Goal: Task Accomplishment & Management: Manage account settings

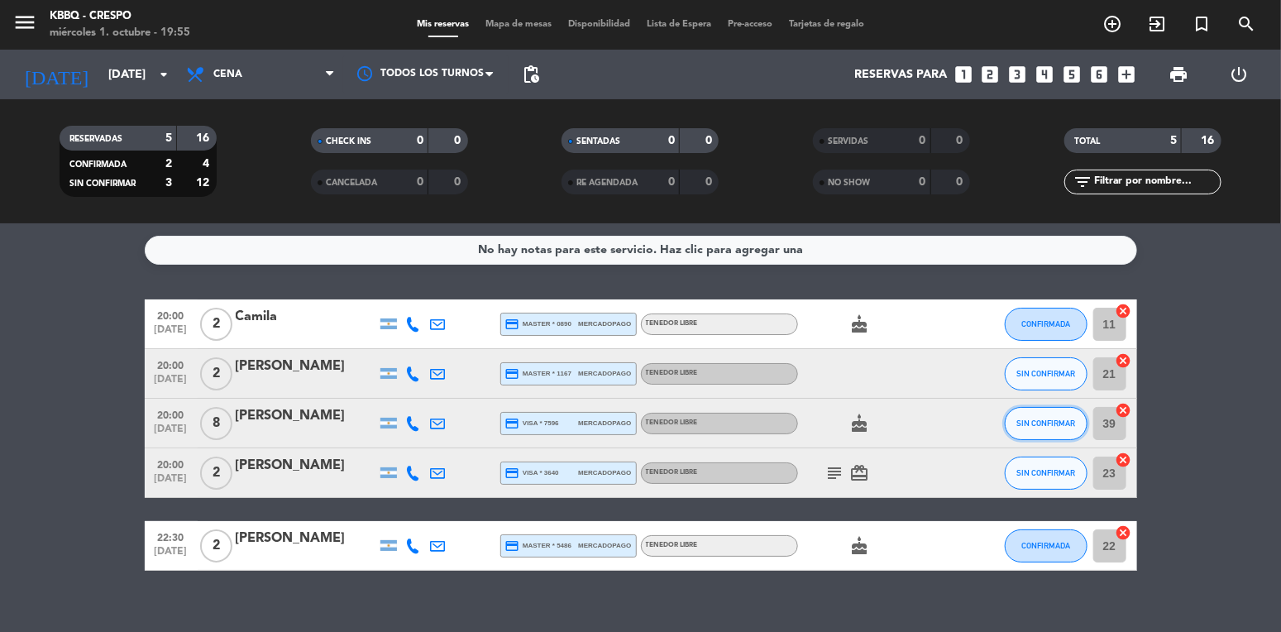
click at [1024, 424] on span "SIN CONFIRMAR" at bounding box center [1045, 422] width 59 height 9
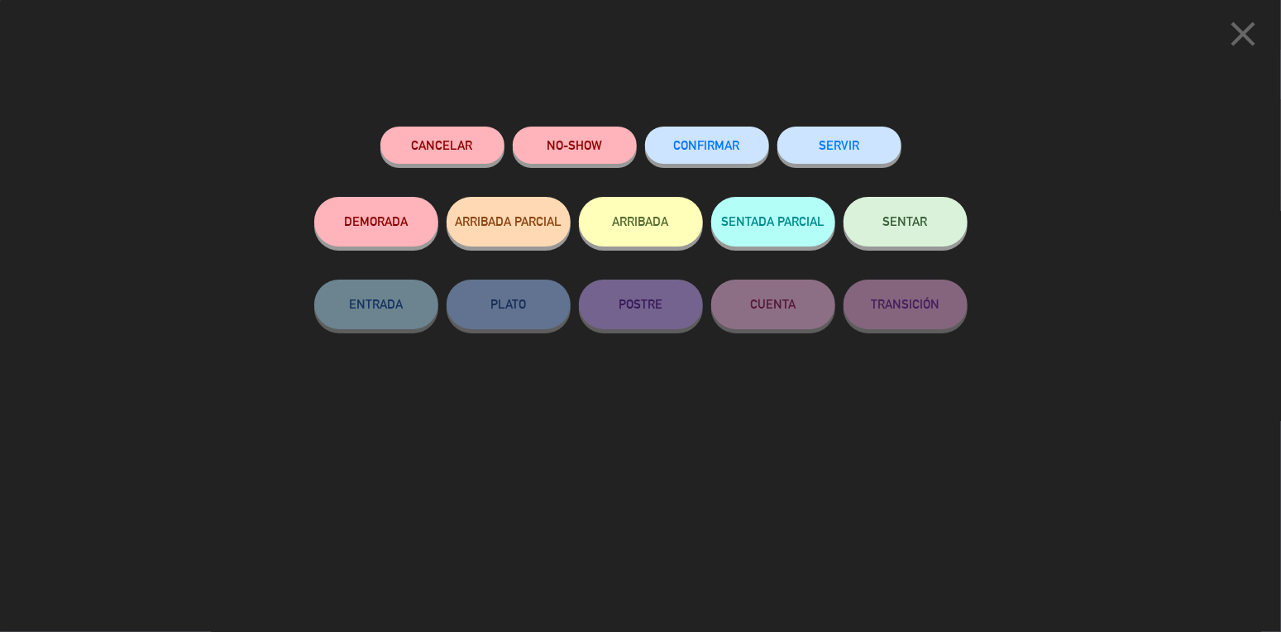
click at [631, 217] on button "ARRIBADA" at bounding box center [641, 222] width 124 height 50
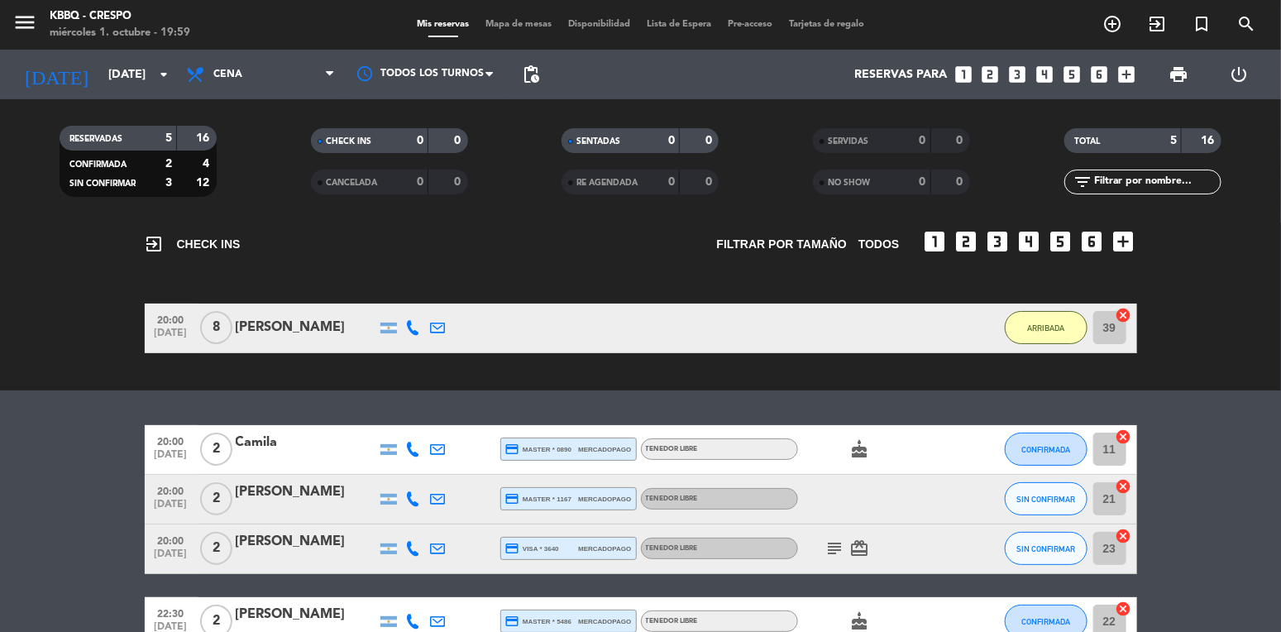
scroll to position [169, 0]
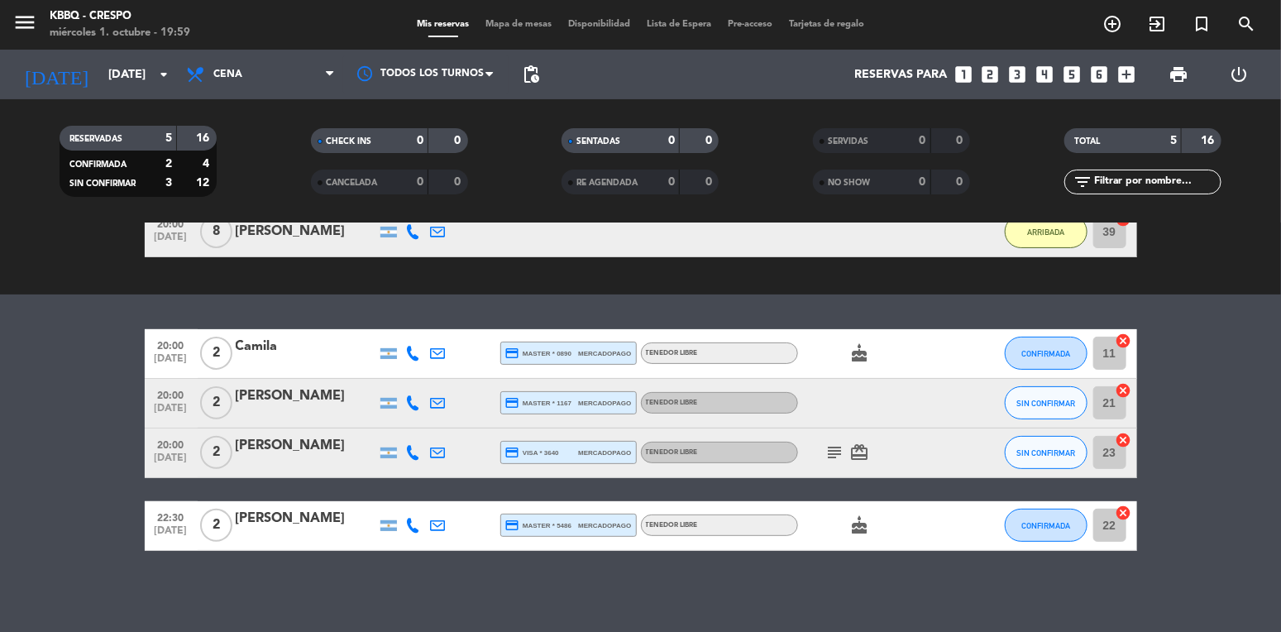
click at [842, 451] on icon "subject" at bounding box center [835, 452] width 20 height 20
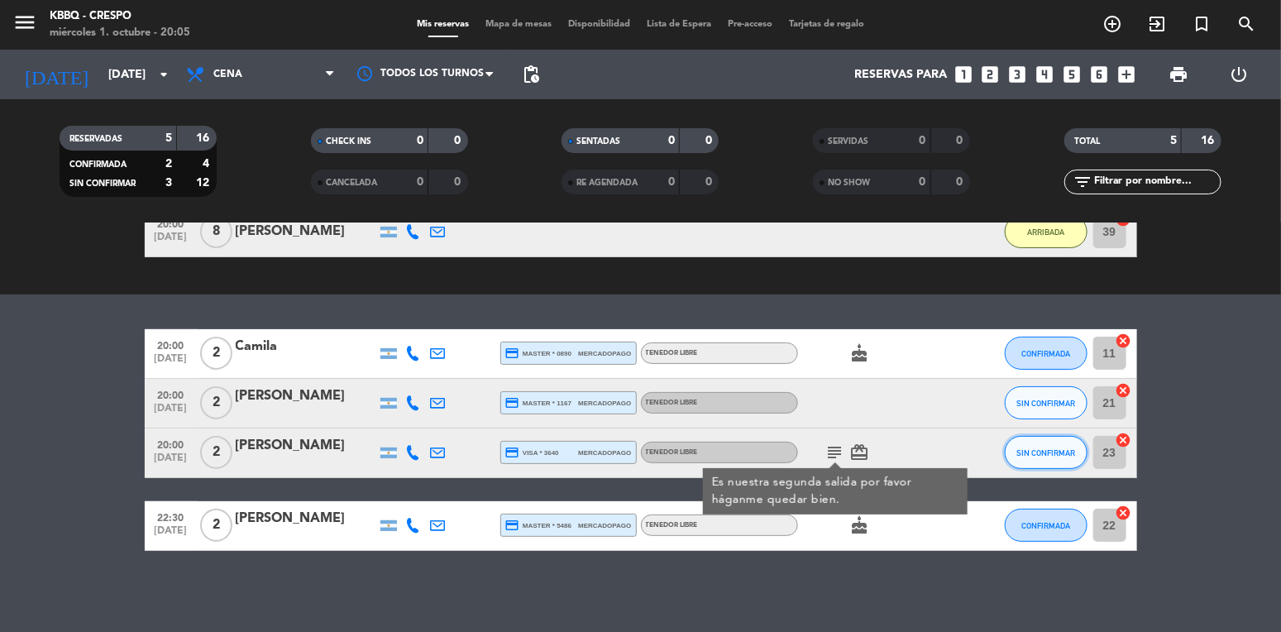
click at [1033, 448] on span "SIN CONFIRMAR" at bounding box center [1045, 452] width 59 height 9
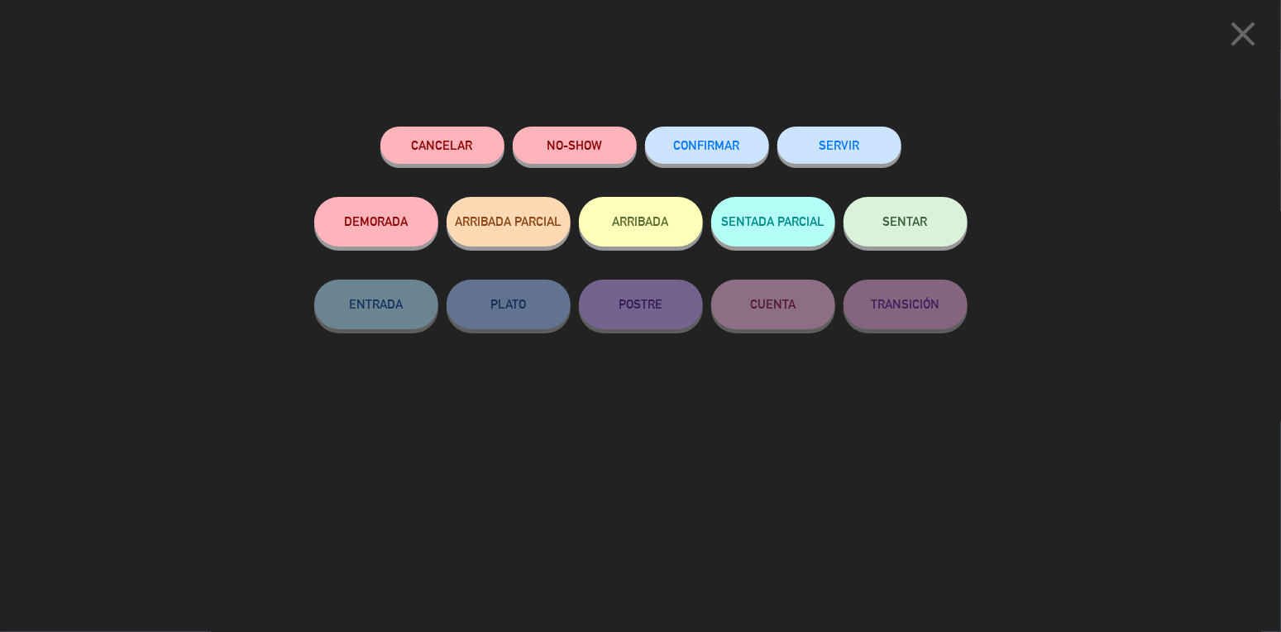
click at [638, 222] on button "ARRIBADA" at bounding box center [641, 222] width 124 height 50
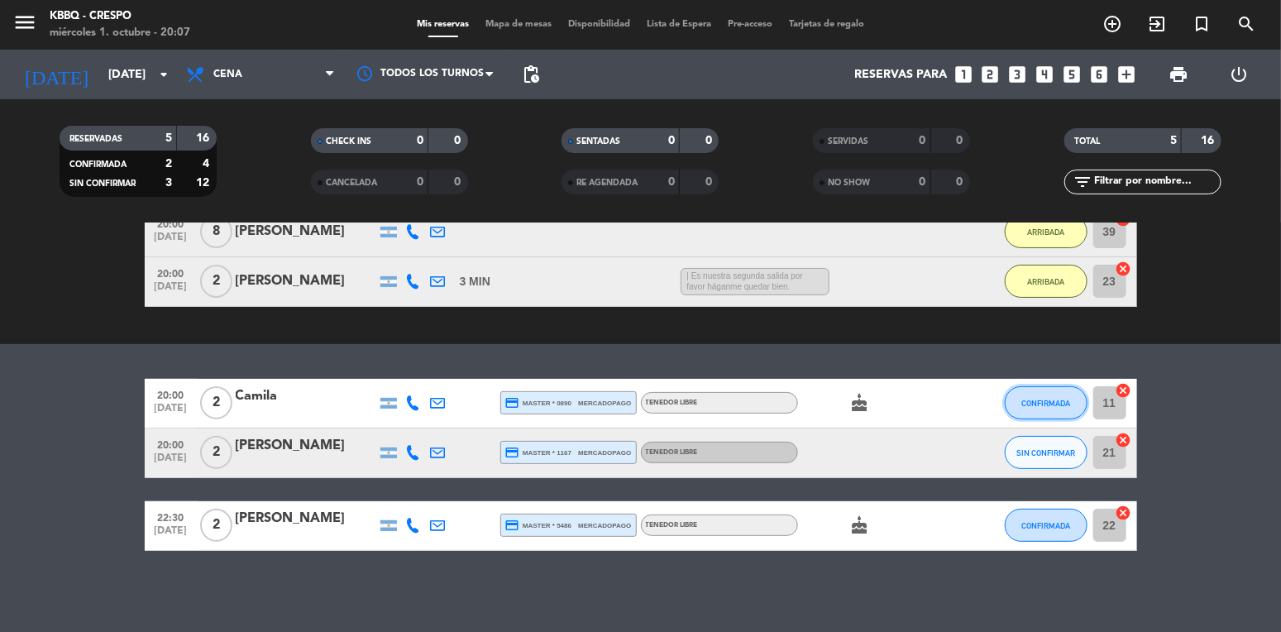
click at [1064, 406] on span "CONFIRMADA" at bounding box center [1045, 403] width 49 height 9
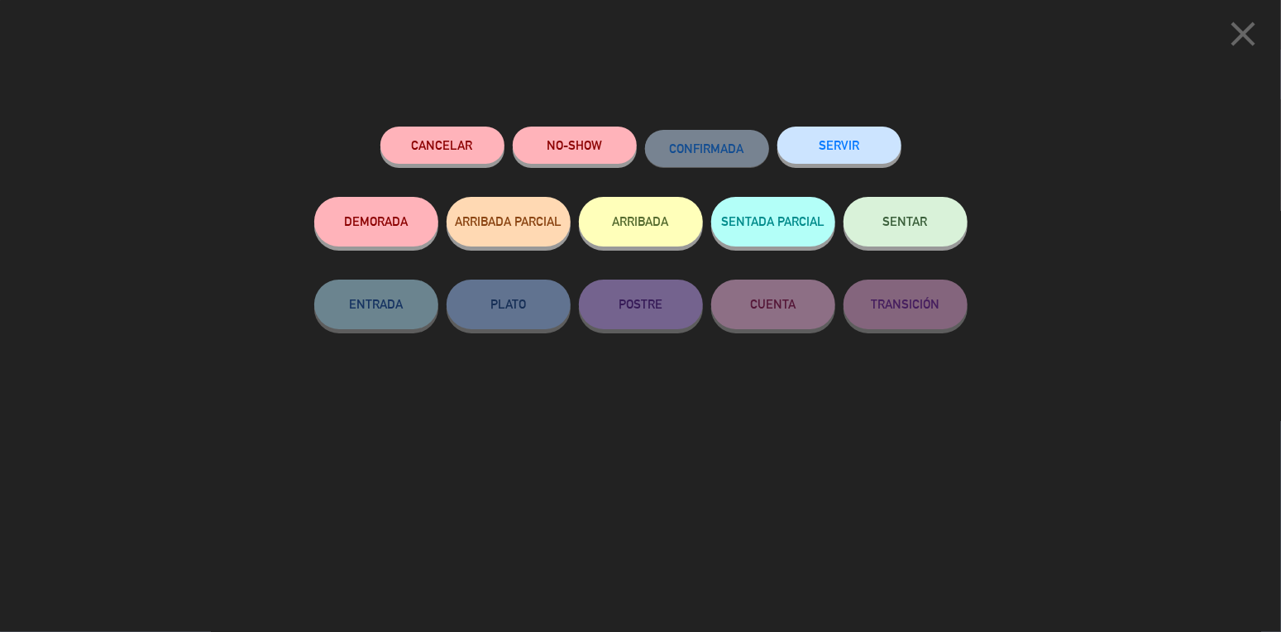
click at [644, 211] on button "ARRIBADA" at bounding box center [641, 222] width 124 height 50
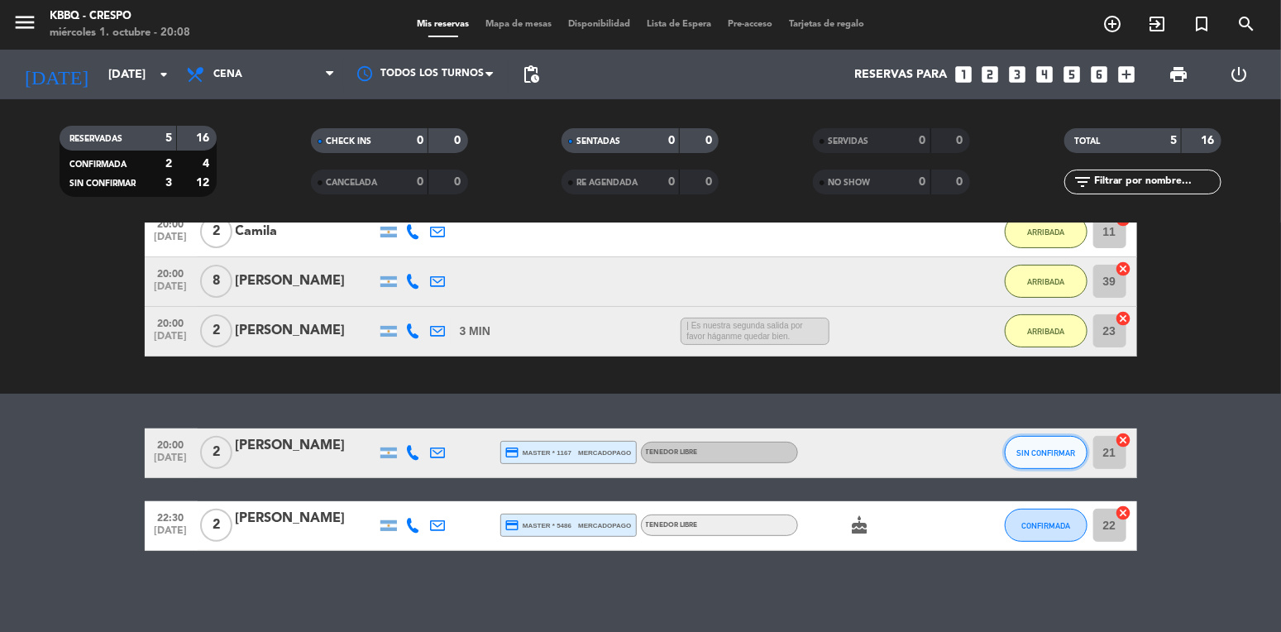
click at [1014, 446] on button "SIN CONFIRMAR" at bounding box center [1046, 452] width 83 height 33
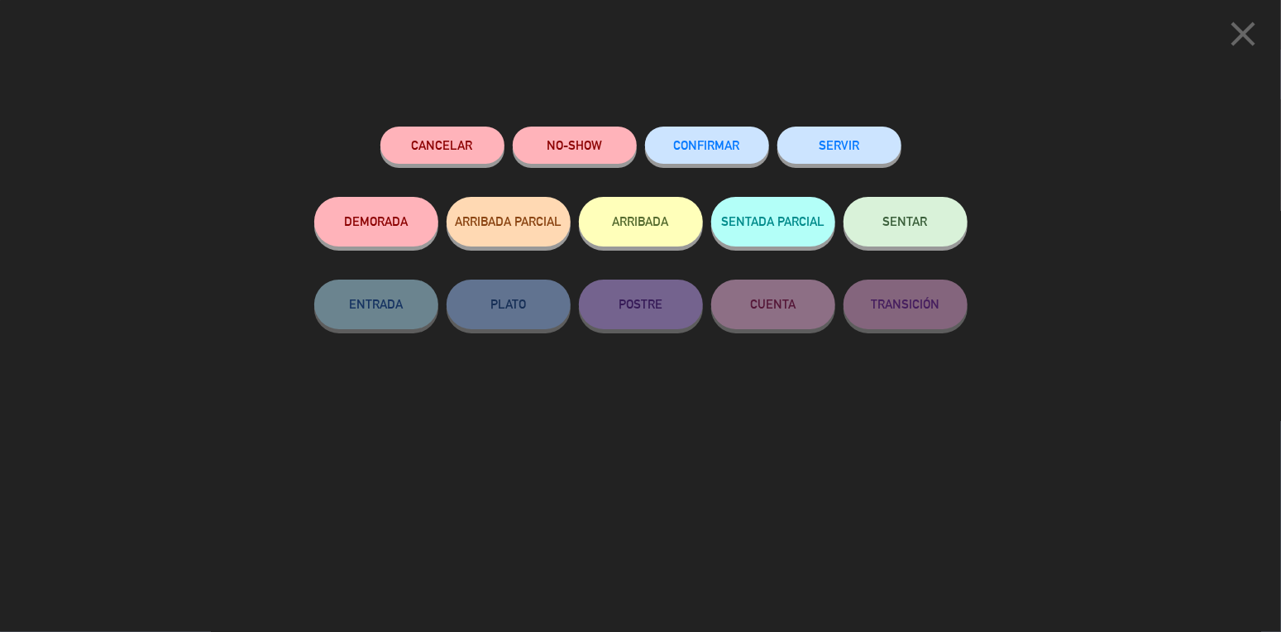
click at [623, 208] on button "ARRIBADA" at bounding box center [641, 222] width 124 height 50
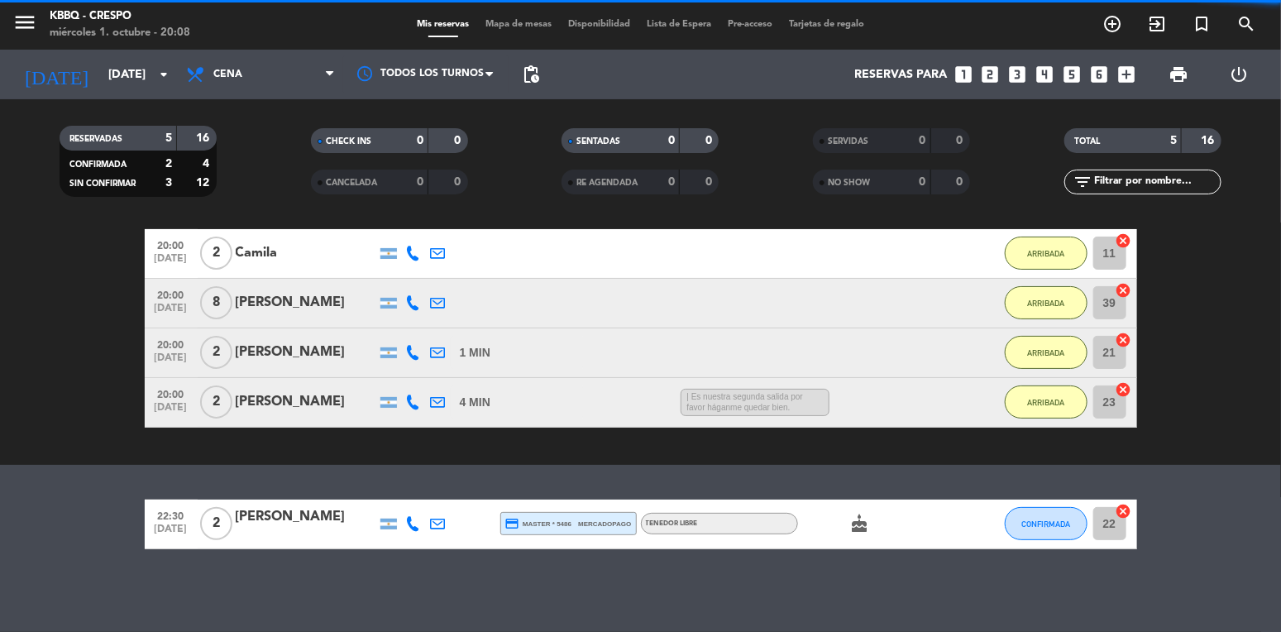
scroll to position [146, 0]
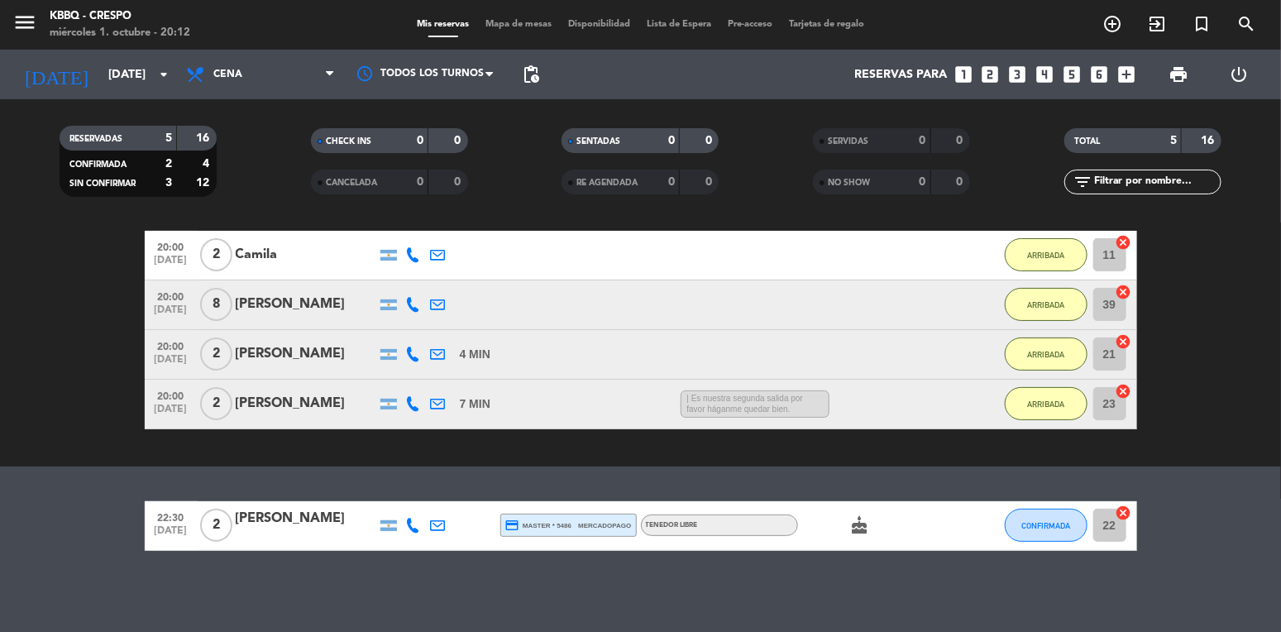
click at [852, 519] on icon "cake" at bounding box center [860, 525] width 20 height 20
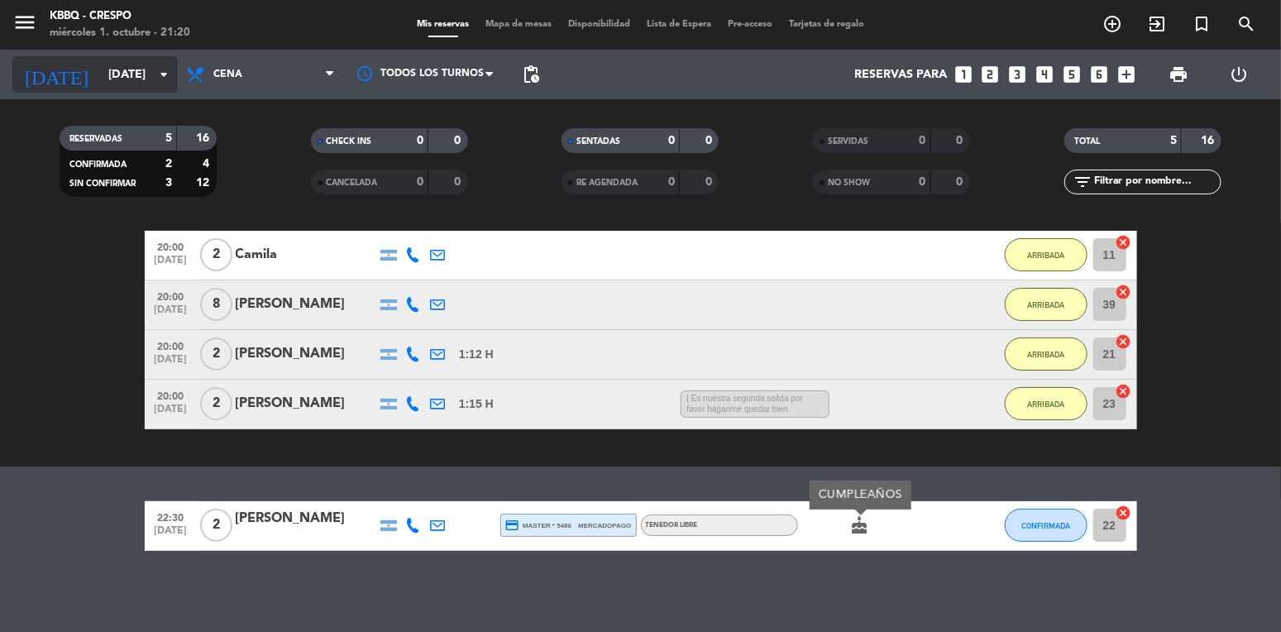
click at [146, 66] on input "[DATE]" at bounding box center [178, 75] width 157 height 31
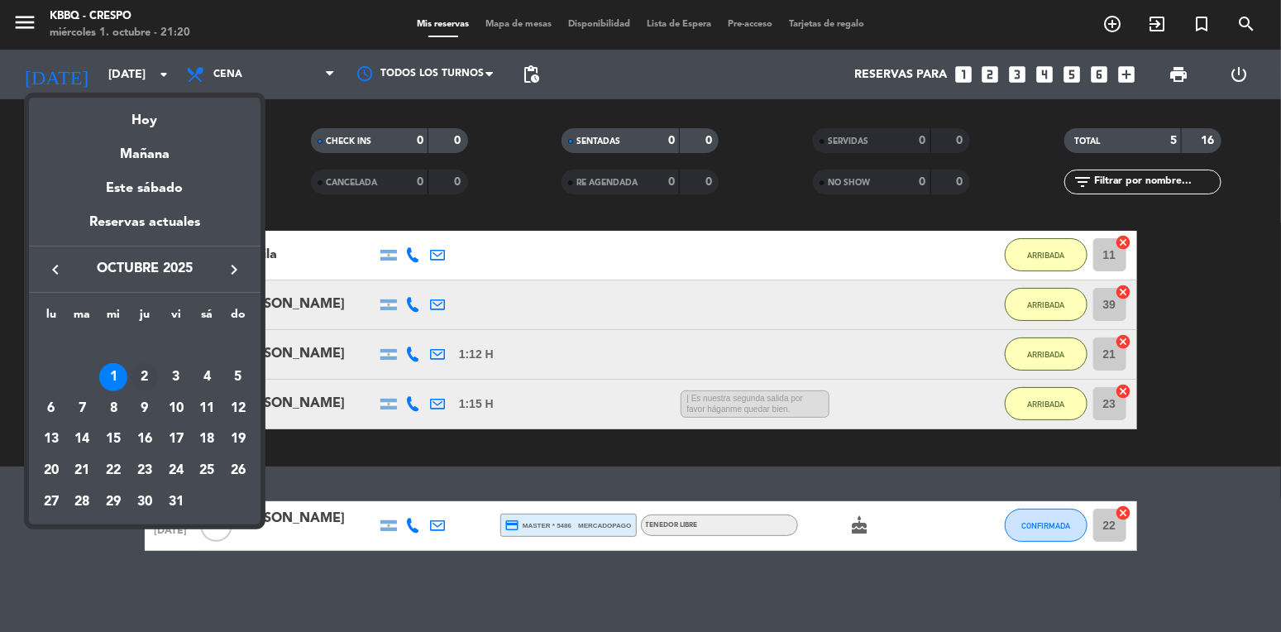
click at [148, 367] on div "2" at bounding box center [145, 377] width 28 height 28
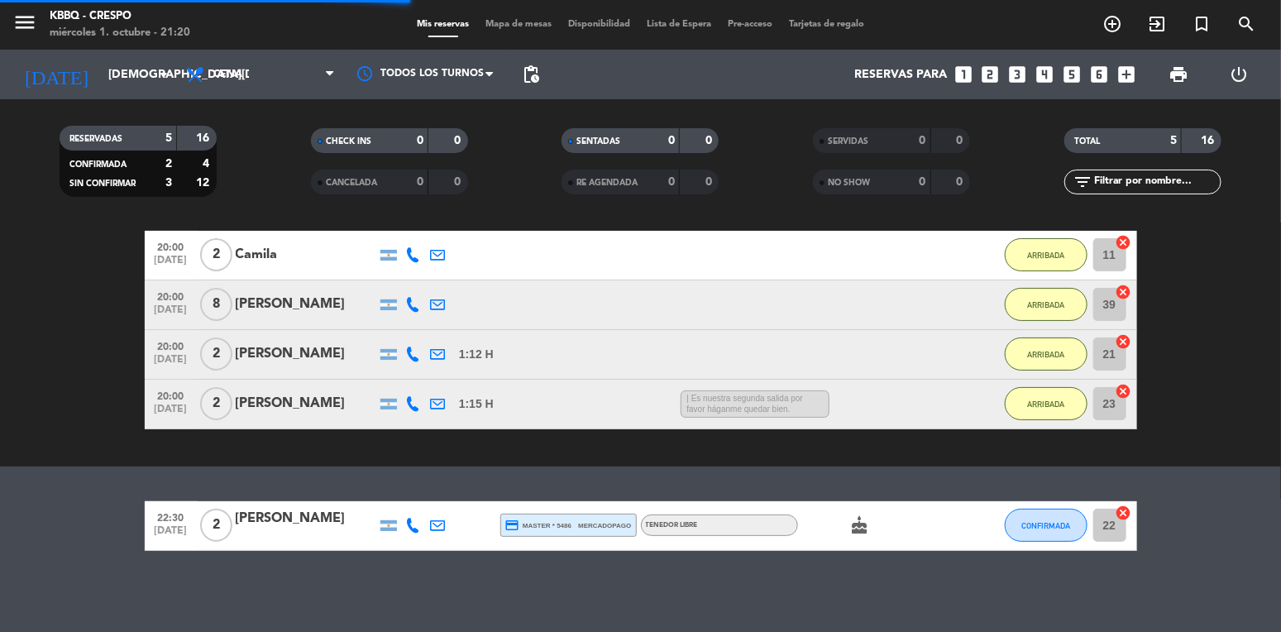
scroll to position [0, 0]
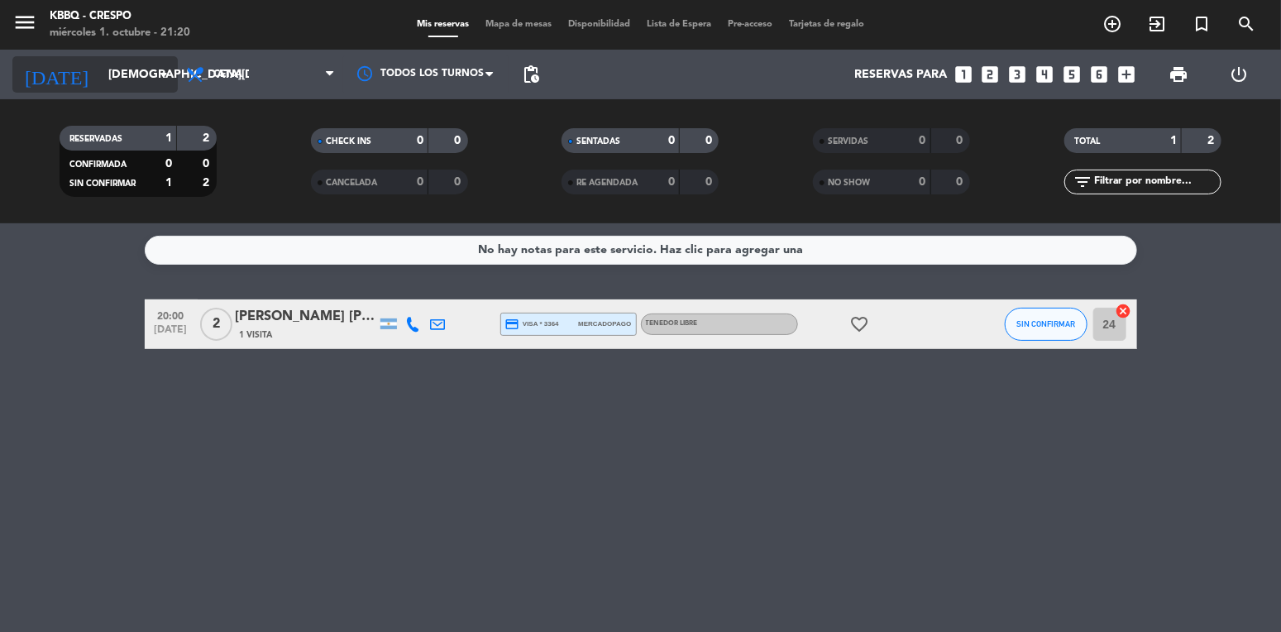
click at [100, 74] on input "[DEMOGRAPHIC_DATA][DATE]" at bounding box center [178, 75] width 157 height 31
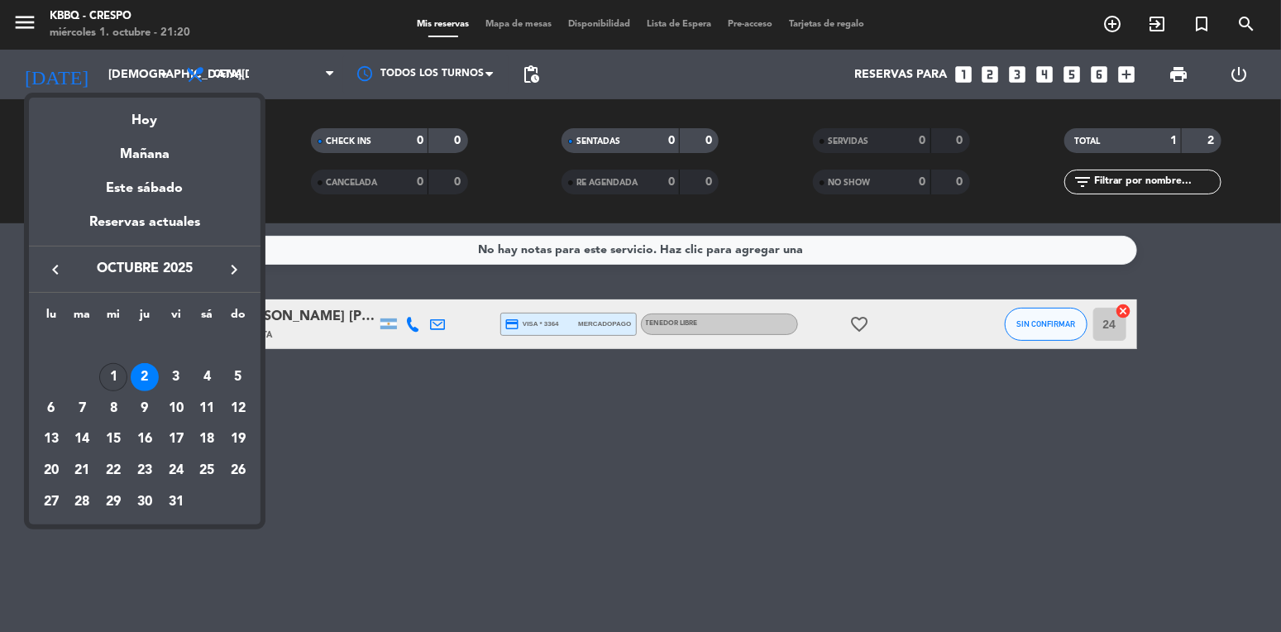
click at [113, 370] on div "1" at bounding box center [113, 377] width 28 height 28
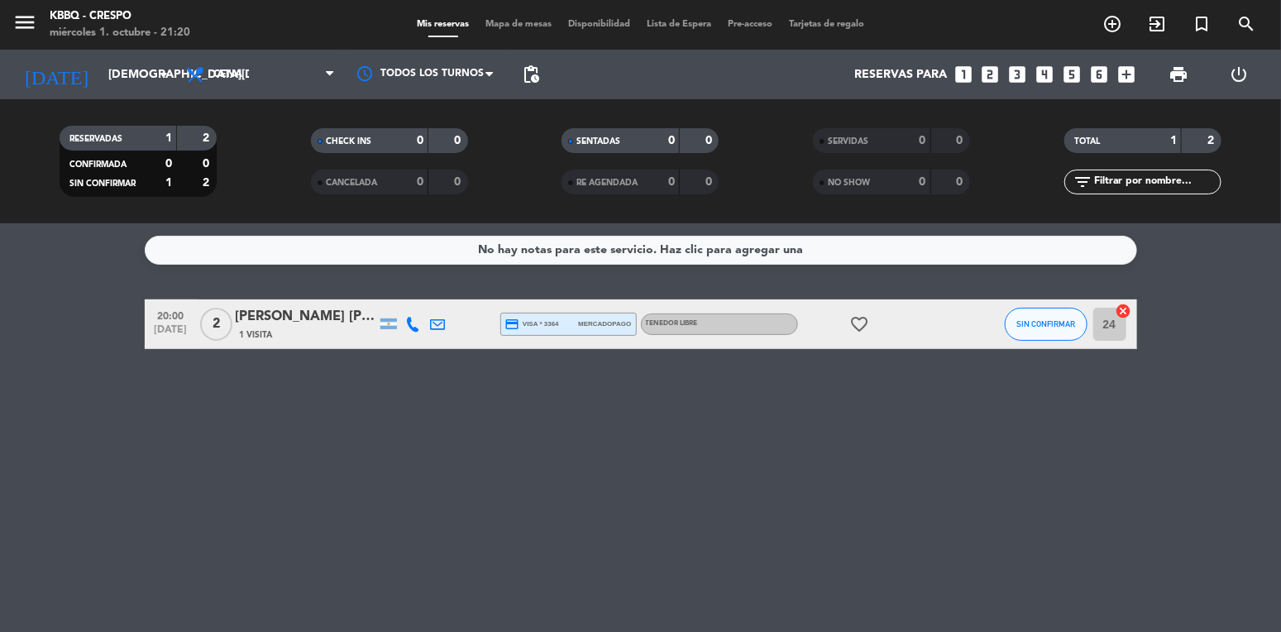
type input "[DATE]"
